Goal: Check status

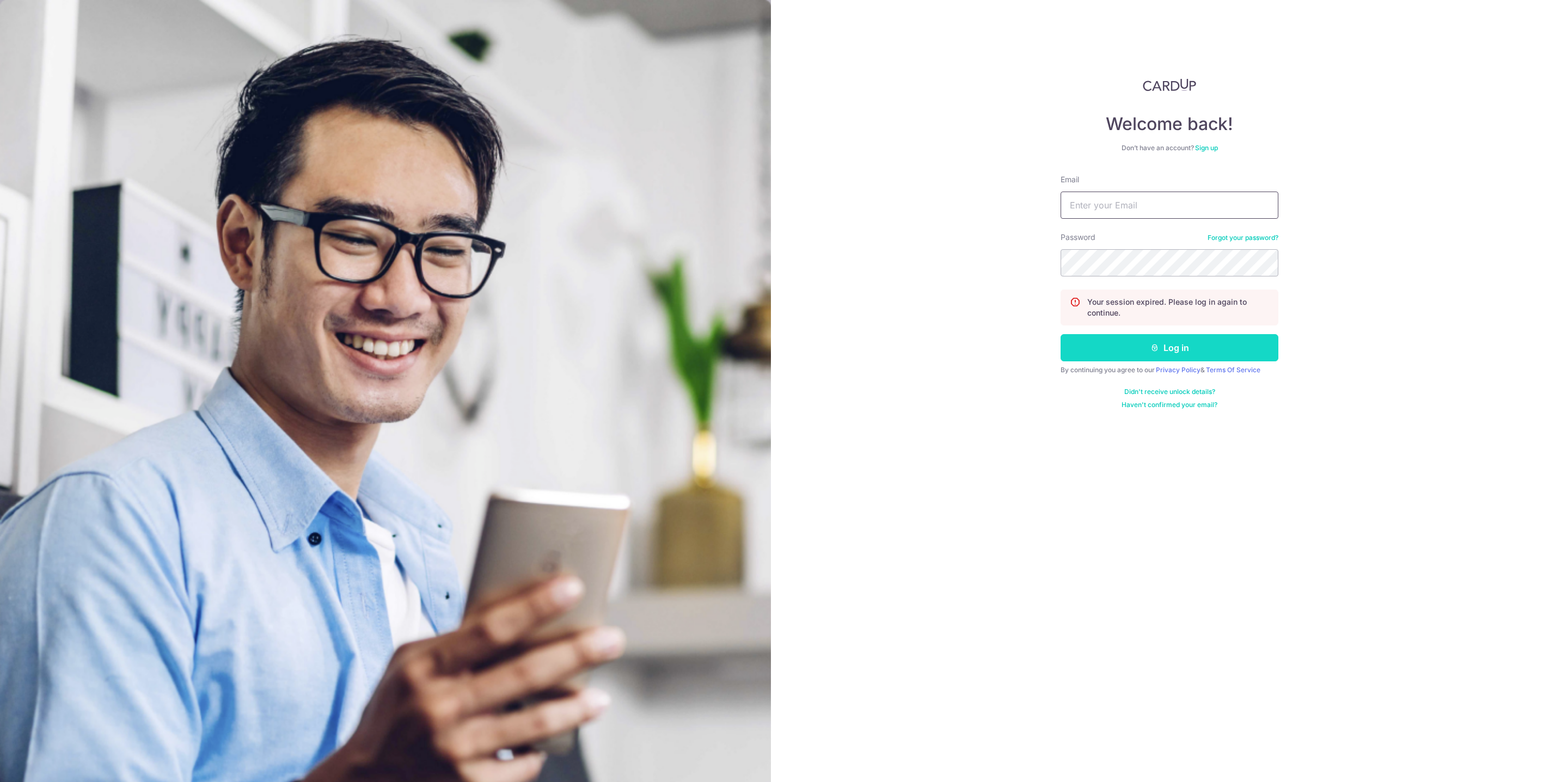
type input "[EMAIL_ADDRESS][DOMAIN_NAME]"
click at [1172, 349] on button "Log in" at bounding box center [1170, 348] width 218 height 27
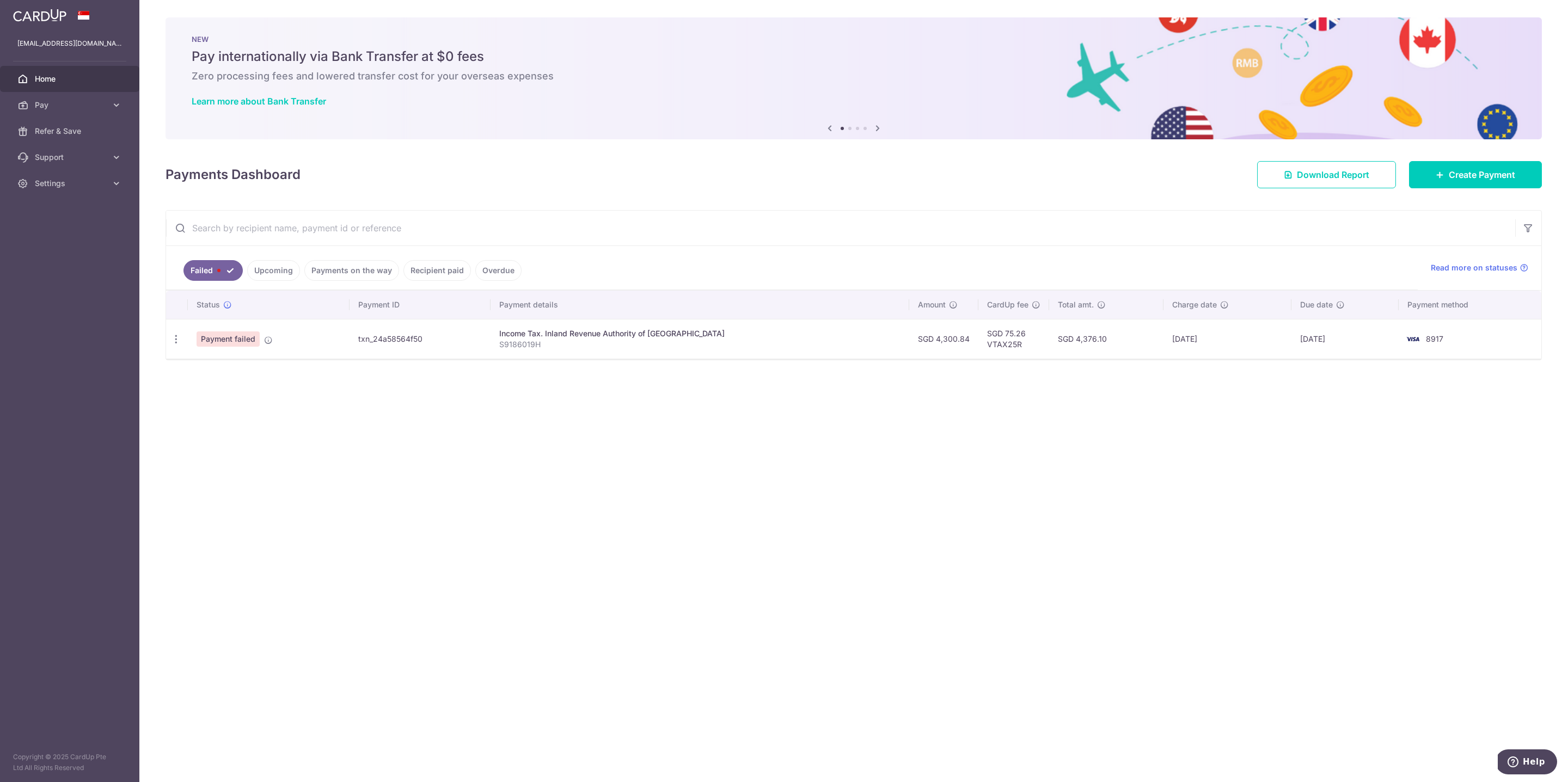
click at [291, 269] on link "Upcoming" at bounding box center [273, 270] width 53 height 20
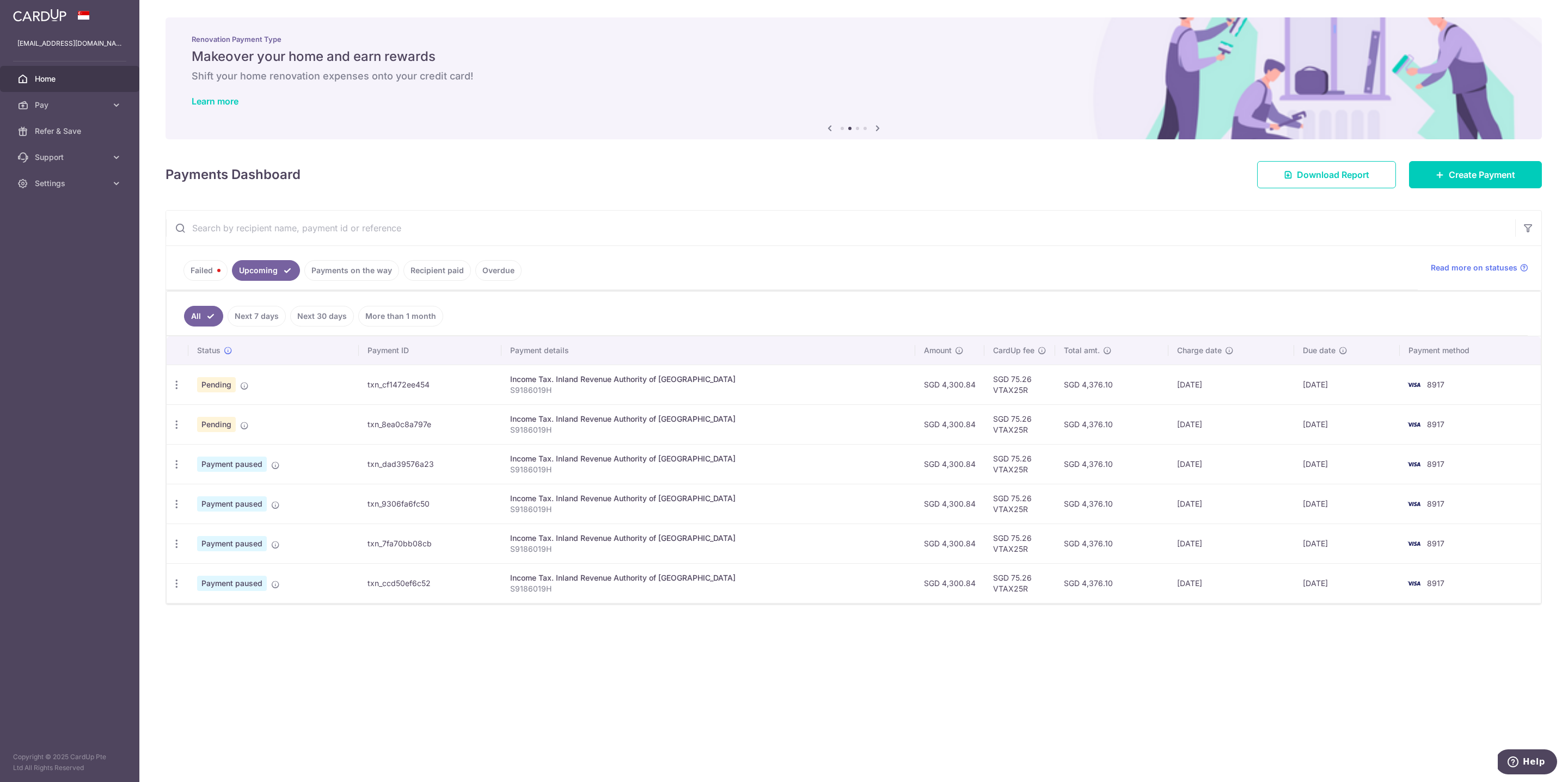
click at [200, 269] on link "Failed" at bounding box center [205, 270] width 44 height 20
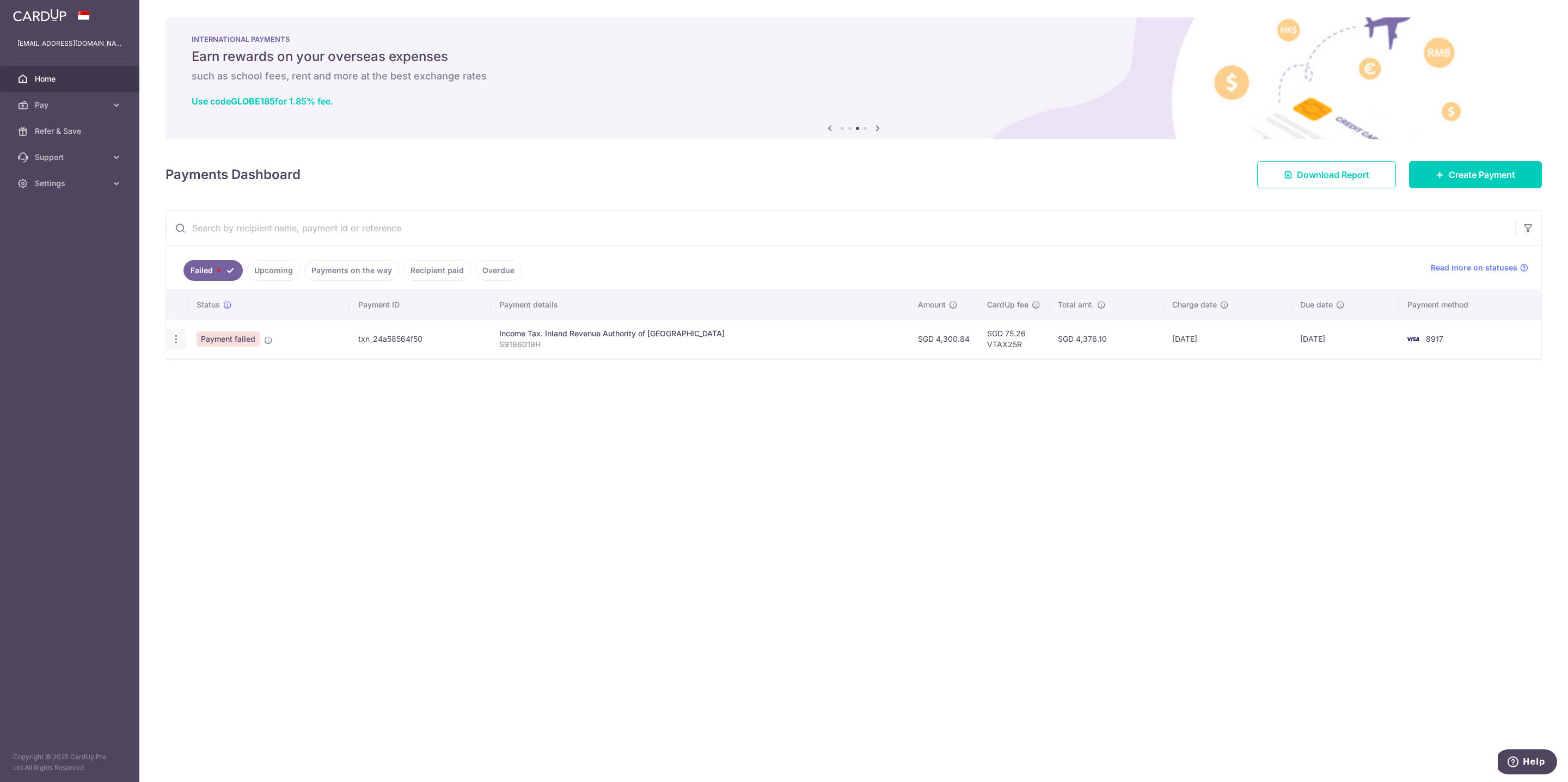
click at [178, 341] on icon "button" at bounding box center [176, 339] width 12 height 12
click at [176, 342] on icon "button" at bounding box center [176, 339] width 12 height 12
click at [268, 338] on icon at bounding box center [268, 341] width 9 height 9
